Goal: Task Accomplishment & Management: Manage account settings

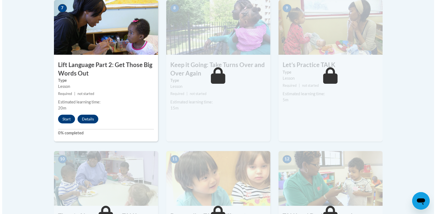
scroll to position [478, 0]
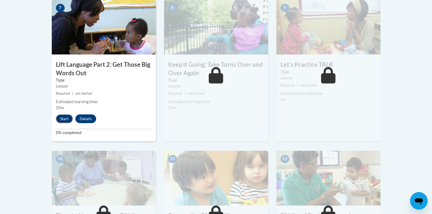
click at [63, 117] on button "Start" at bounding box center [64, 118] width 17 height 9
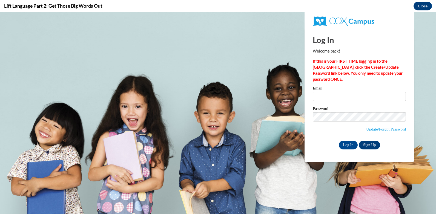
scroll to position [0, 0]
click at [318, 96] on input "Email" at bounding box center [359, 96] width 93 height 9
click at [319, 95] on input "Email" at bounding box center [359, 96] width 93 height 9
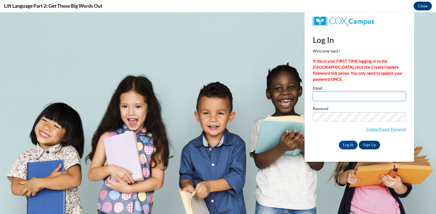
type input "[EMAIL_ADDRESS][DOMAIN_NAME]"
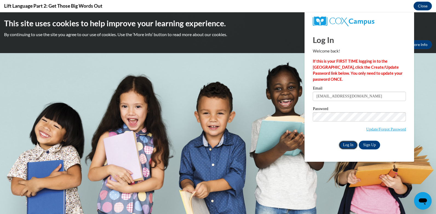
click at [347, 142] on input "Log In" at bounding box center [348, 145] width 19 height 9
